Goal: Communication & Community: Connect with others

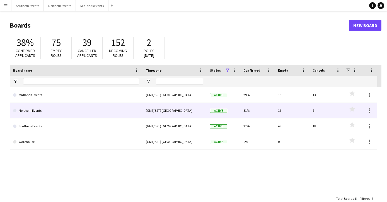
click at [51, 111] on link "Northern Events" at bounding box center [76, 111] width 126 height 16
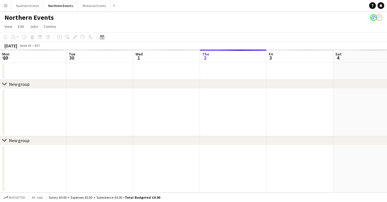
scroll to position [0, 133]
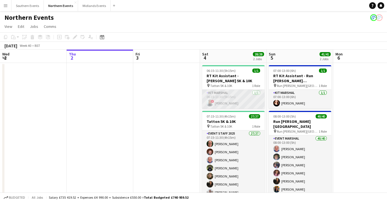
click at [224, 106] on app-card-role "Kit Marshal [DATE] 06:15-11:30 (5h15m) ! [PERSON_NAME]" at bounding box center [233, 99] width 62 height 19
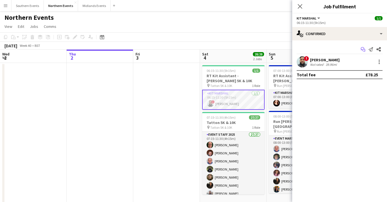
click at [361, 51] on icon "Start chat" at bounding box center [363, 49] width 4 height 4
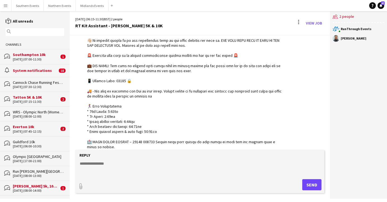
scroll to position [90, 0]
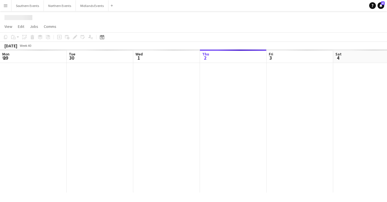
scroll to position [0, 133]
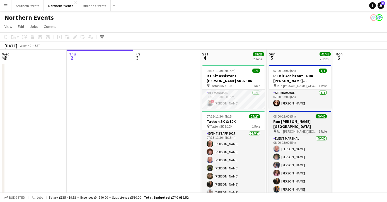
click at [284, 111] on div at bounding box center [300, 111] width 62 height 1
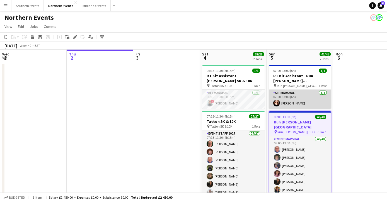
click at [281, 103] on app-card-role "Kit Marshal [DATE] 07:00-13:00 (6h) [PERSON_NAME]" at bounding box center [300, 99] width 62 height 19
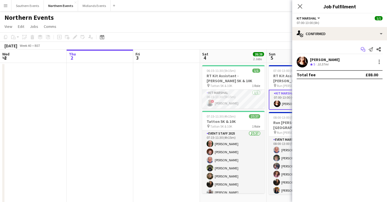
click at [361, 50] on icon at bounding box center [362, 48] width 3 height 3
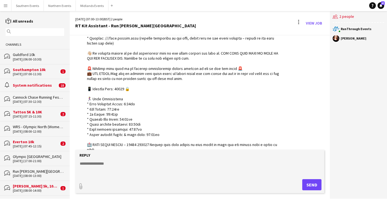
scroll to position [90, 0]
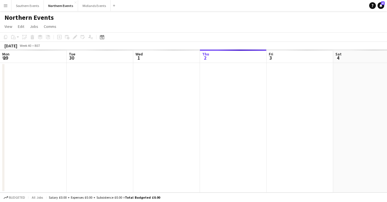
scroll to position [0, 133]
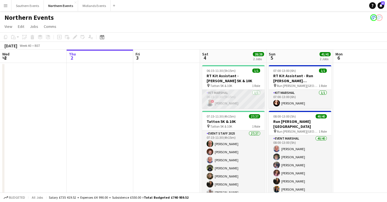
click at [233, 99] on app-card-role "Kit Marshal [DATE] 06:15-11:30 (5h15m) ! [PERSON_NAME]" at bounding box center [233, 99] width 62 height 19
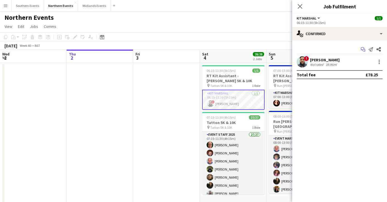
click at [363, 46] on app-icon "Start chat" at bounding box center [363, 49] width 8 height 8
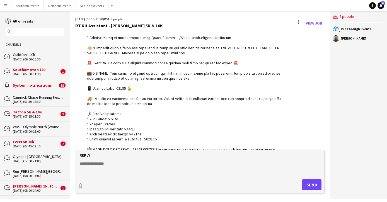
scroll to position [86, 0]
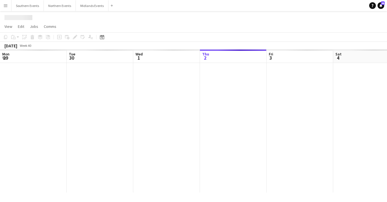
scroll to position [0, 133]
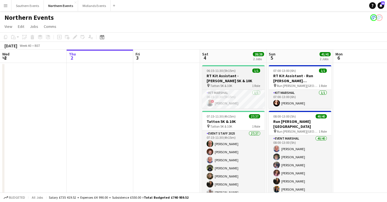
click at [229, 79] on h3 "RT Kit Assistant - [PERSON_NAME] 5K & 10K" at bounding box center [233, 78] width 62 height 10
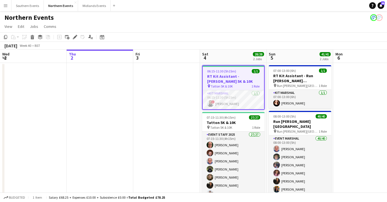
click at [232, 76] on h3 "RT Kit Assistant - [PERSON_NAME] 5K & 10K" at bounding box center [233, 79] width 61 height 10
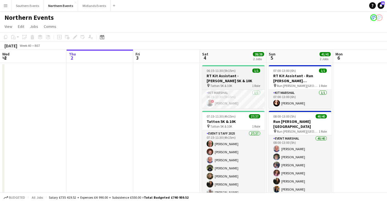
click at [232, 76] on h3 "RT Kit Assistant - [PERSON_NAME] 5K & 10K" at bounding box center [233, 78] width 62 height 10
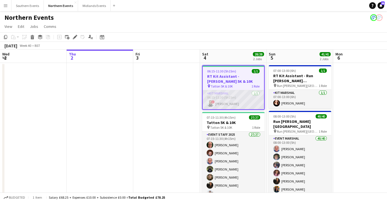
click at [252, 101] on app-card-role "Kit Marshal [DATE] 06:15-11:30 (5h15m) ! [PERSON_NAME]" at bounding box center [233, 99] width 61 height 19
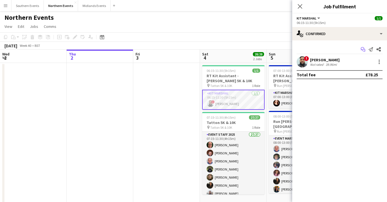
click at [364, 49] on icon "Start chat" at bounding box center [363, 49] width 4 height 4
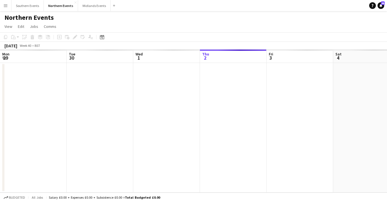
scroll to position [0, 133]
